Goal: Check status: Check status

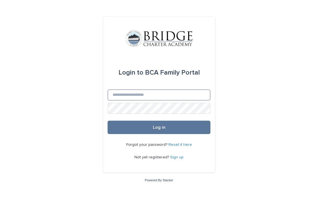
type input "**********"
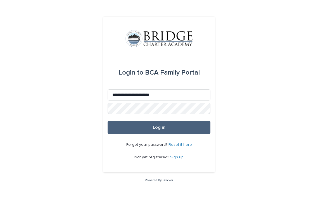
click at [159, 126] on span "Log in" at bounding box center [159, 127] width 13 height 4
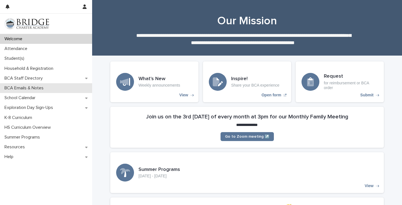
click at [31, 88] on p "BCA Emails & Notes" at bounding box center [25, 87] width 46 height 5
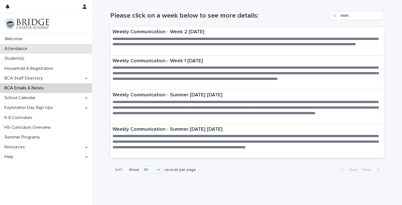
click at [25, 47] on p "Attendance" at bounding box center [17, 48] width 30 height 5
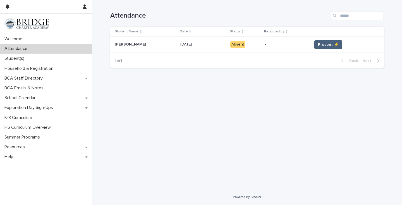
click at [317, 45] on span "Present ⚡" at bounding box center [328, 45] width 21 height 6
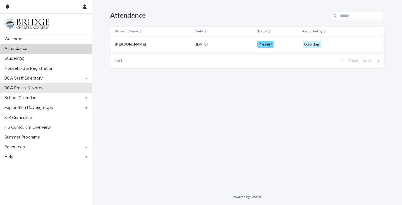
click at [47, 88] on p "BCA Emails & Notes" at bounding box center [25, 87] width 46 height 5
